Goal: Check status: Check status

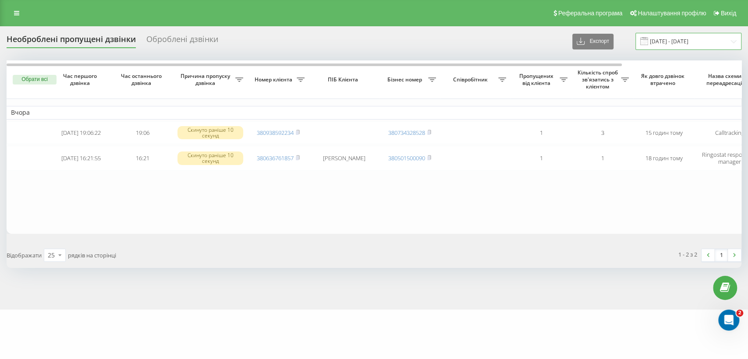
click at [672, 43] on input "[DATE] - [DATE]" at bounding box center [688, 41] width 106 height 17
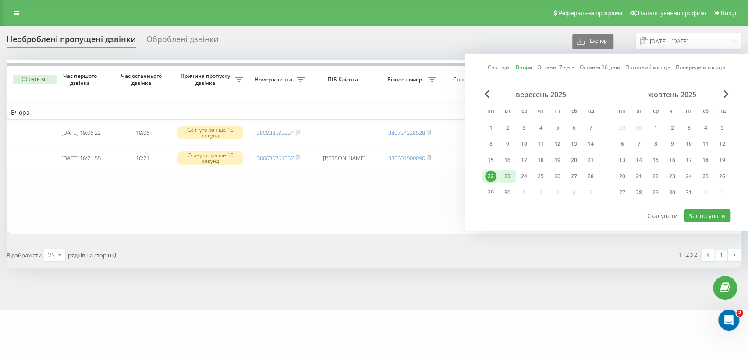
click at [507, 175] on div "23" at bounding box center [507, 176] width 11 height 11
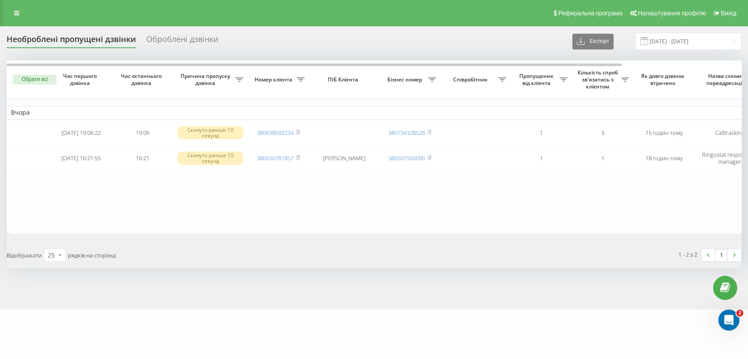
click at [401, 197] on table "Вчора [DATE] 19:06:22 19:06 Скинуто раніше 10 секунд 380938592234 380734328528 …" at bounding box center [445, 146] width 876 height 173
click at [712, 39] on input "[DATE] - [DATE]" at bounding box center [688, 41] width 106 height 17
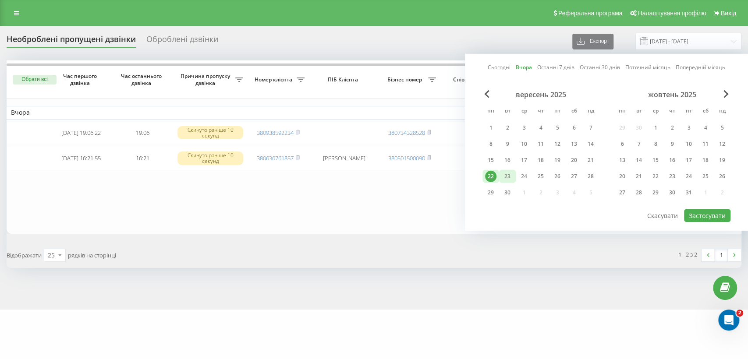
click at [506, 176] on div "23" at bounding box center [507, 176] width 11 height 11
click at [708, 214] on button "Застосувати" at bounding box center [707, 215] width 46 height 13
type input "[DATE] - [DATE]"
